Goal: Transaction & Acquisition: Purchase product/service

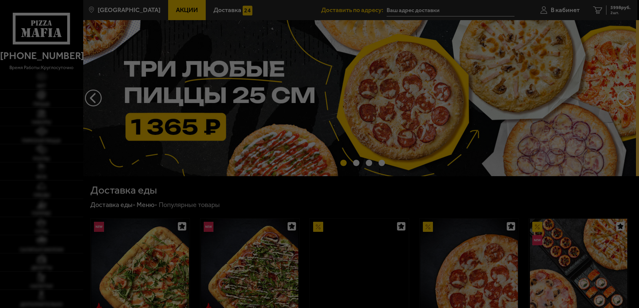
type input "[STREET_ADDRESS]"
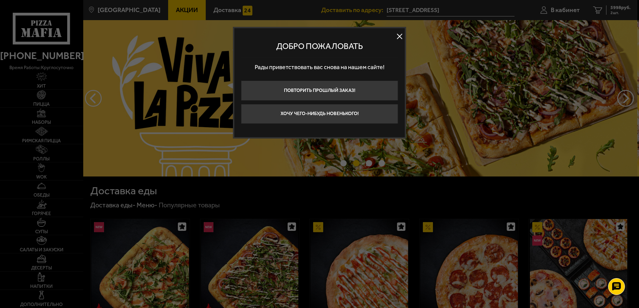
click at [399, 33] on button at bounding box center [399, 37] width 10 height 10
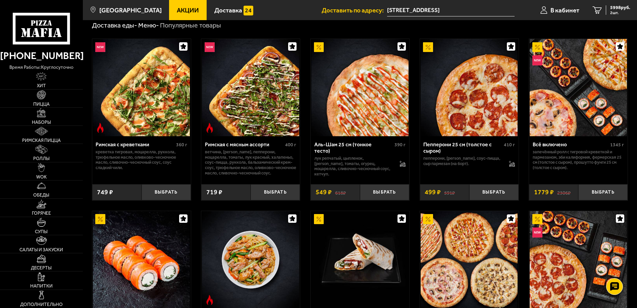
scroll to position [168, 0]
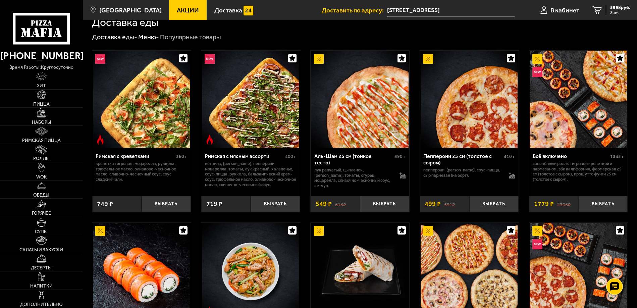
click at [171, 5] on link "Акции" at bounding box center [188, 10] width 38 height 20
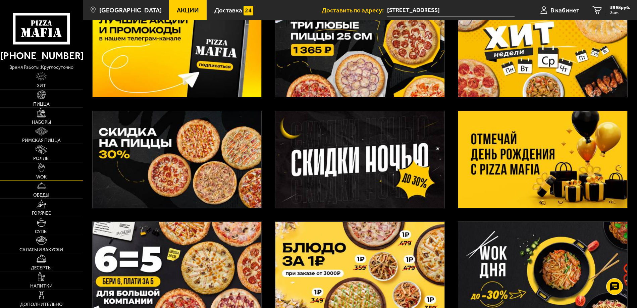
scroll to position [67, 0]
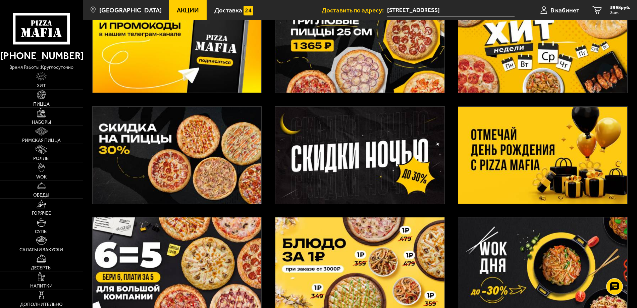
click at [166, 137] on img at bounding box center [177, 155] width 169 height 97
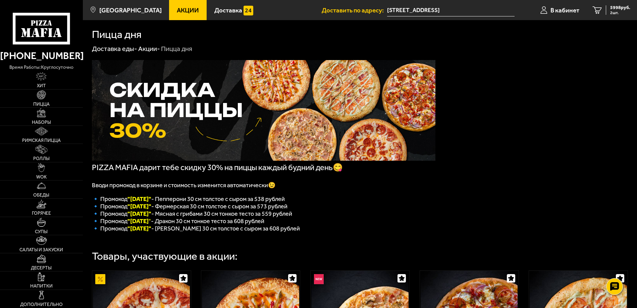
click at [180, 9] on span "Акции" at bounding box center [188, 10] width 22 height 6
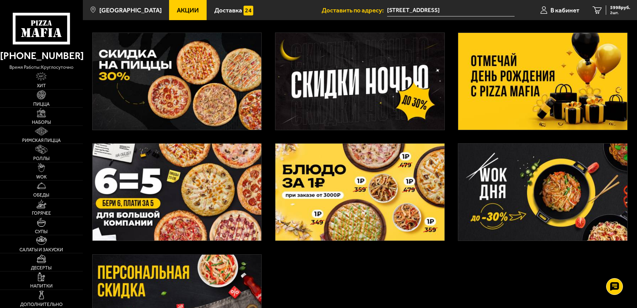
scroll to position [101, 0]
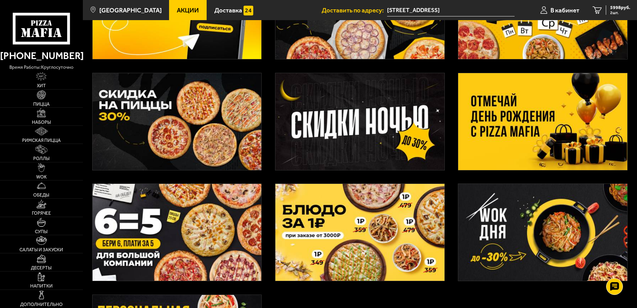
click at [493, 140] on img at bounding box center [542, 121] width 169 height 97
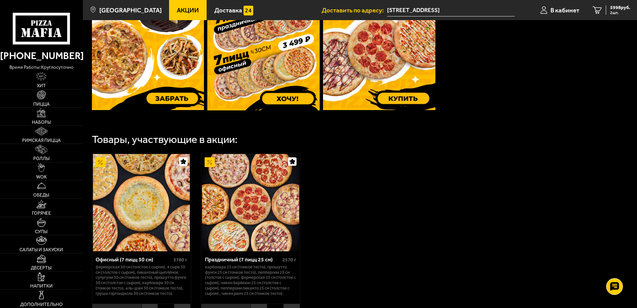
scroll to position [235, 0]
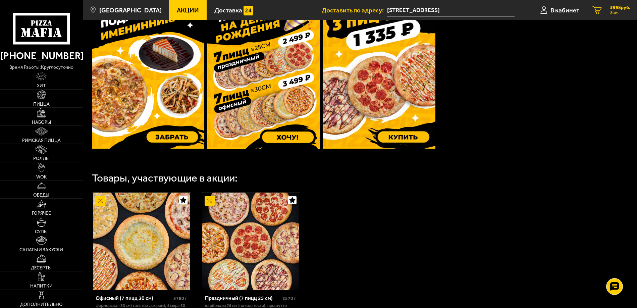
click at [609, 7] on div "5998 руб. 2 шт." at bounding box center [618, 9] width 24 height 9
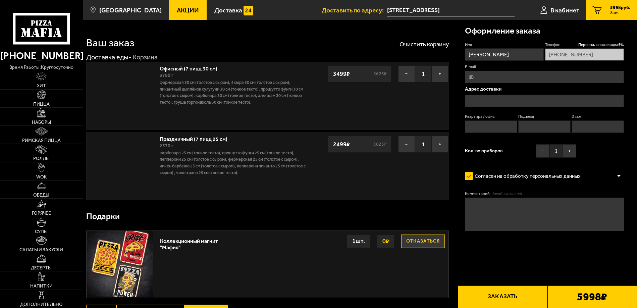
type input "[STREET_ADDRESS]"
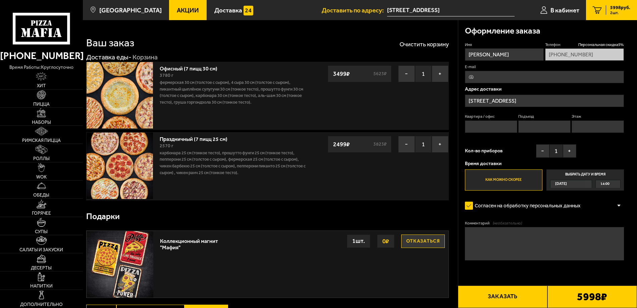
click at [487, 74] on input "E-mail" at bounding box center [544, 77] width 159 height 12
type input "[EMAIL_ADDRESS][DOMAIN_NAME]"
click at [472, 127] on input "Квартира / офис" at bounding box center [491, 126] width 52 height 12
type input "7"
click at [528, 128] on input "Подъезд" at bounding box center [544, 126] width 52 height 12
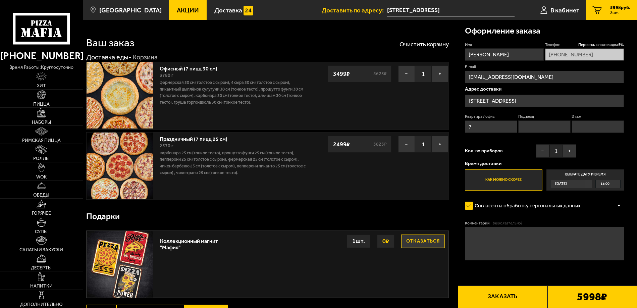
type input "1"
click at [583, 129] on input "Этаж" at bounding box center [597, 126] width 52 height 12
type input "1"
click at [573, 184] on div "[DATE]" at bounding box center [567, 184] width 35 height 8
click at [0, 0] on input "Выбрать дату и время [DATE] 14:00" at bounding box center [0, 0] width 0 height 0
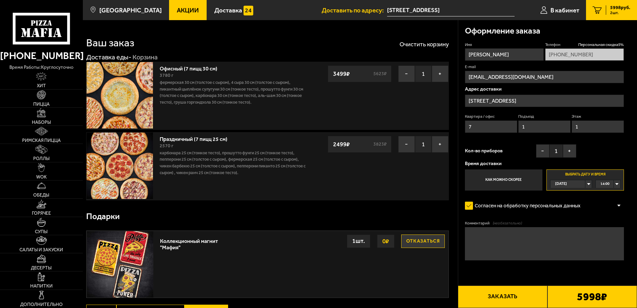
click at [512, 181] on label "Как можно скорее" at bounding box center [503, 179] width 77 height 21
click at [0, 0] on input "Как можно скорее" at bounding box center [0, 0] width 0 height 0
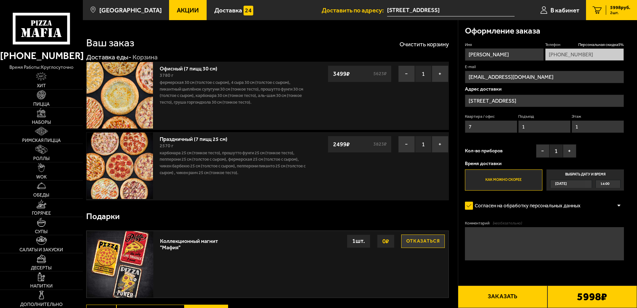
click at [566, 184] on span "[DATE]" at bounding box center [561, 184] width 12 height 8
click at [0, 0] on input "Выбрать дату и время [DATE] 14:00" at bounding box center [0, 0] width 0 height 0
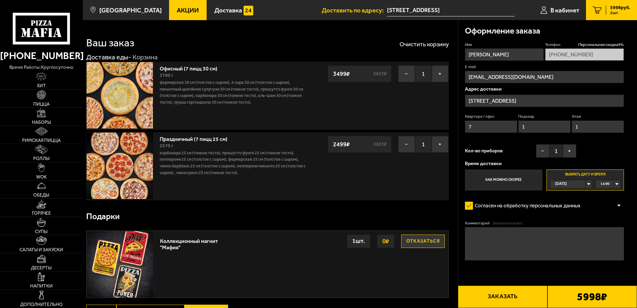
click at [579, 173] on label "Выбрать дату и время [DATE] 14:00" at bounding box center [584, 179] width 77 height 21
click at [585, 183] on div "[DATE]" at bounding box center [567, 184] width 35 height 8
click at [565, 198] on span "[DATE]" at bounding box center [561, 200] width 12 height 8
click at [616, 184] on div "00:00" at bounding box center [608, 184] width 24 height 8
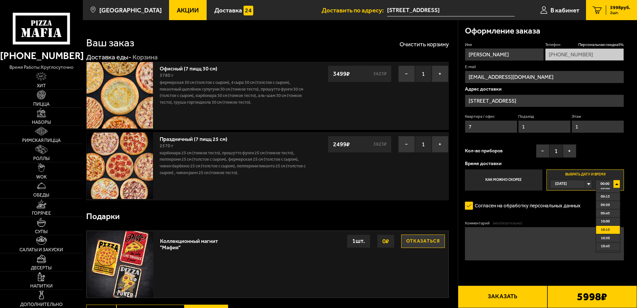
click at [607, 230] on span "10:15" at bounding box center [605, 230] width 9 height 8
click at [616, 184] on div "14:00" at bounding box center [608, 184] width 24 height 8
click at [585, 184] on div "[DATE]" at bounding box center [567, 184] width 35 height 8
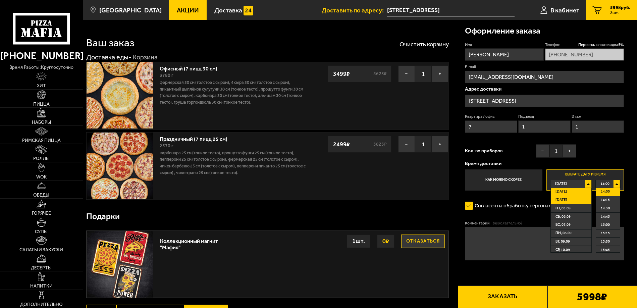
click at [567, 199] on span "[DATE]" at bounding box center [561, 200] width 12 height 8
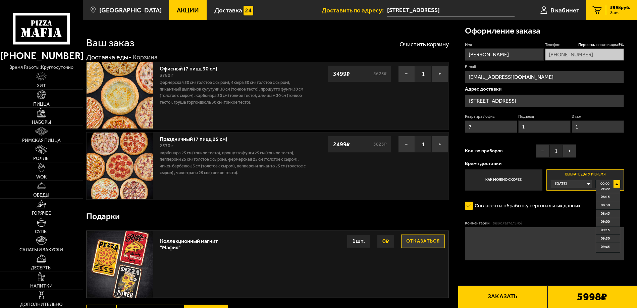
scroll to position [302, 0]
click at [603, 231] on span "10:15" at bounding box center [605, 230] width 9 height 8
click at [585, 183] on div "[DATE]" at bounding box center [567, 184] width 35 height 8
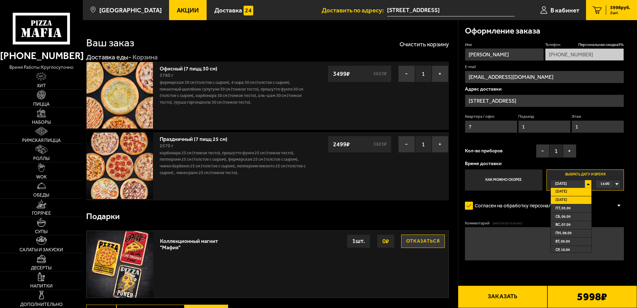
click at [574, 198] on li "[DATE]" at bounding box center [571, 200] width 41 height 8
click at [585, 184] on div "[DATE]" at bounding box center [567, 184] width 35 height 8
click at [567, 199] on span "[DATE]" at bounding box center [561, 200] width 12 height 8
click at [615, 184] on div "00:00" at bounding box center [608, 184] width 24 height 8
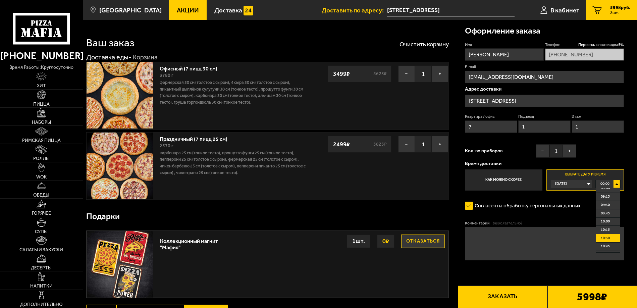
click at [609, 238] on span "10:30" at bounding box center [605, 238] width 9 height 8
click at [528, 240] on textarea "Комментарий (необязательно)" at bounding box center [544, 243] width 159 height 33
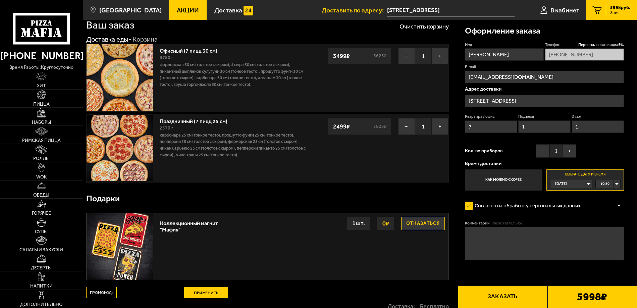
scroll to position [0, 0]
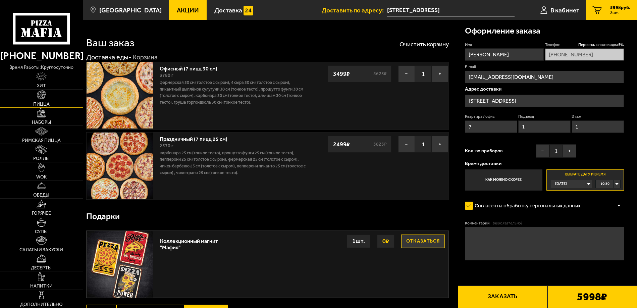
click at [42, 101] on link "Пицца" at bounding box center [41, 99] width 83 height 18
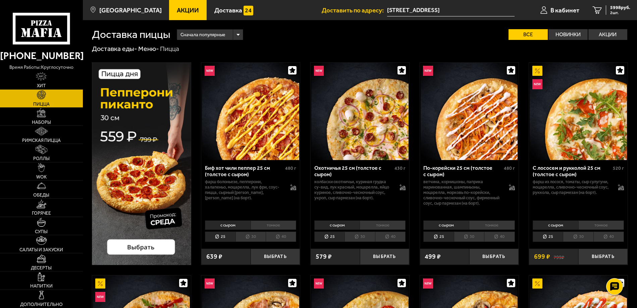
click at [250, 236] on li "30" at bounding box center [250, 236] width 30 height 10
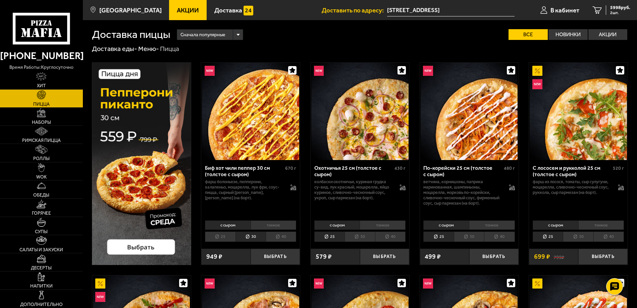
click at [366, 235] on li "30" at bounding box center [359, 236] width 30 height 10
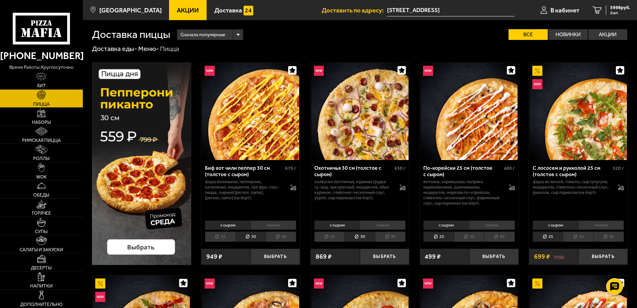
click at [473, 236] on li "30" at bounding box center [469, 236] width 30 height 10
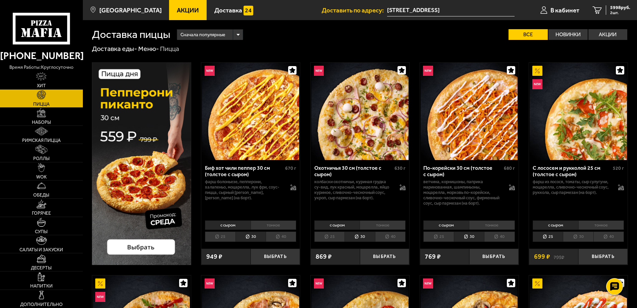
click at [580, 234] on li "30" at bounding box center [578, 236] width 30 height 10
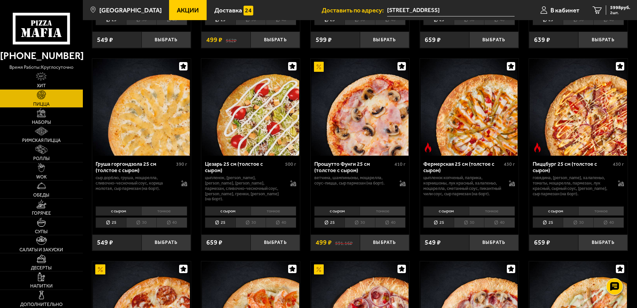
scroll to position [637, 0]
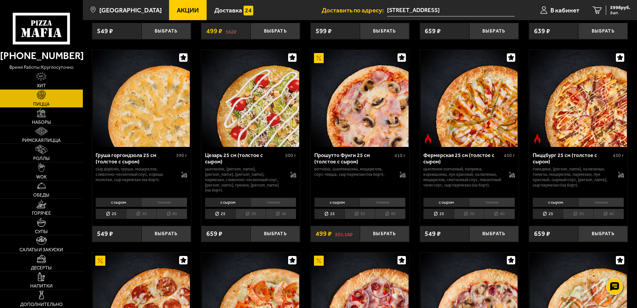
click at [140, 213] on li "30" at bounding box center [141, 214] width 30 height 10
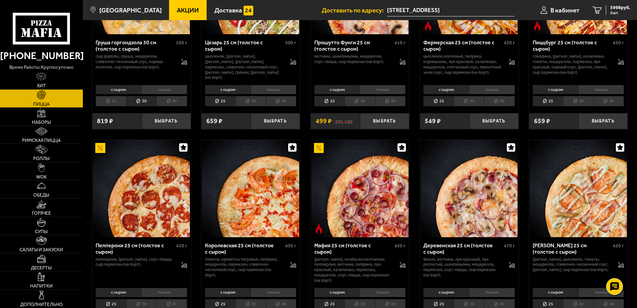
scroll to position [738, 0]
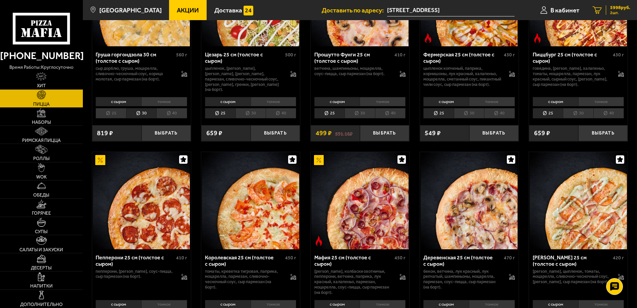
click at [616, 7] on span "5998 руб." at bounding box center [620, 7] width 20 height 5
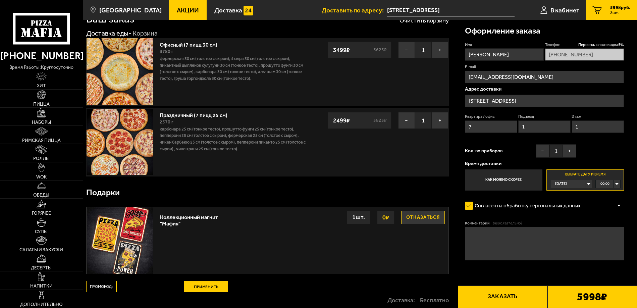
scroll to position [112, 0]
